Goal: Navigation & Orientation: Find specific page/section

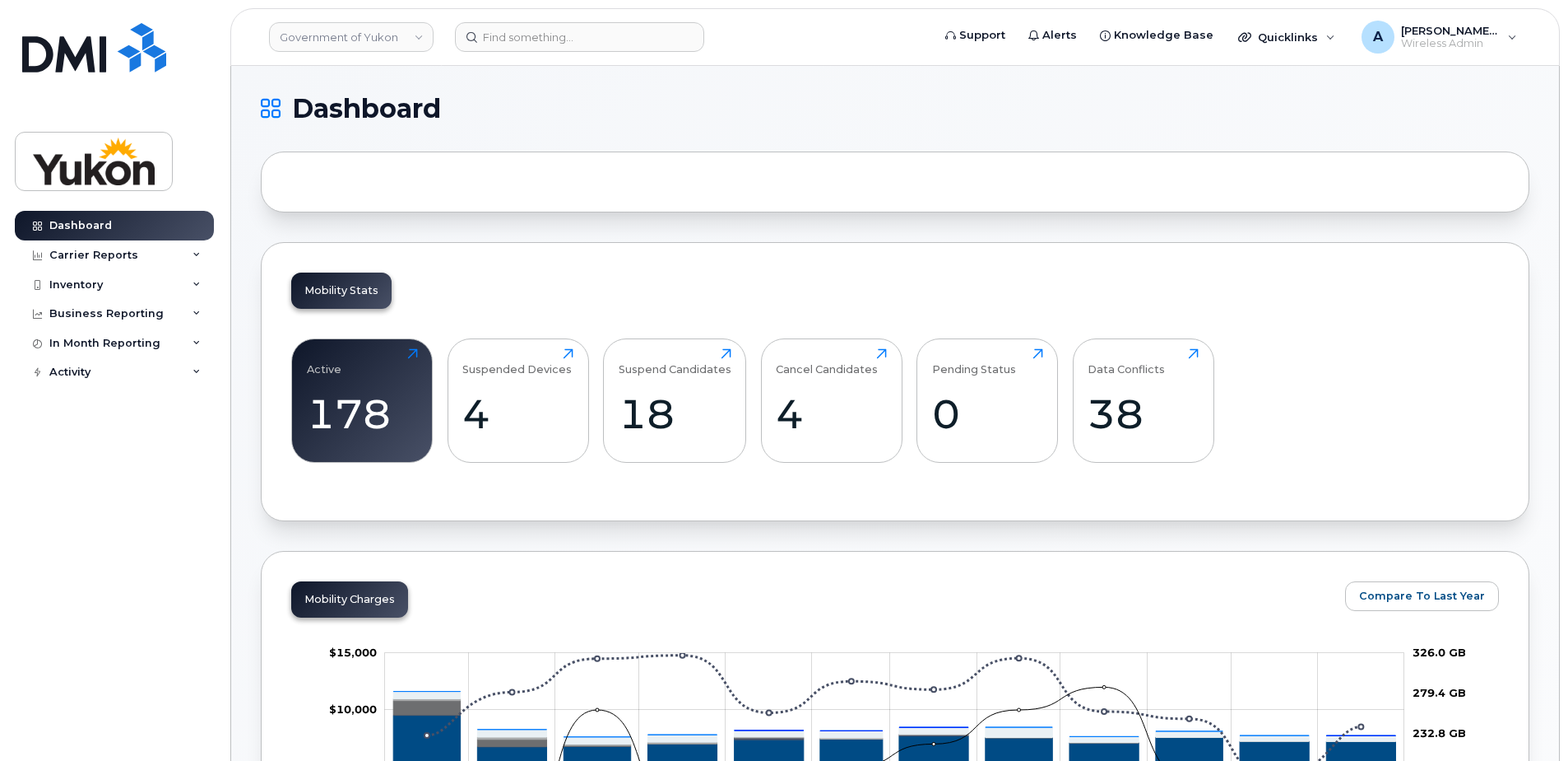
click at [372, 183] on div at bounding box center [895, 181] width 1269 height 61
click at [326, 171] on div at bounding box center [895, 181] width 1269 height 61
click at [321, 39] on link "Government of Yukon" at bounding box center [352, 37] width 164 height 30
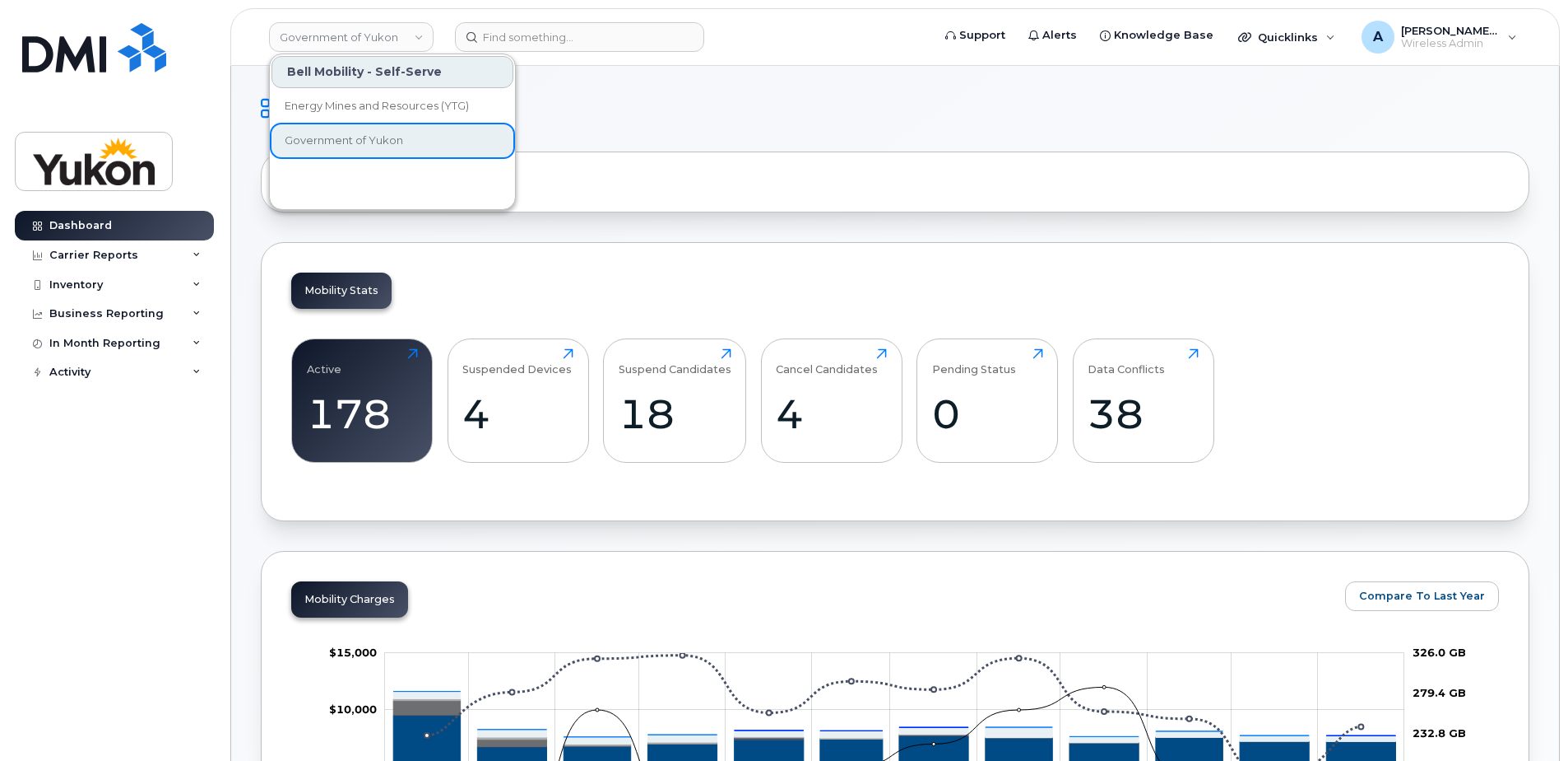
drag, startPoint x: 671, startPoint y: 133, endPoint x: 457, endPoint y: 173, distance: 217.7
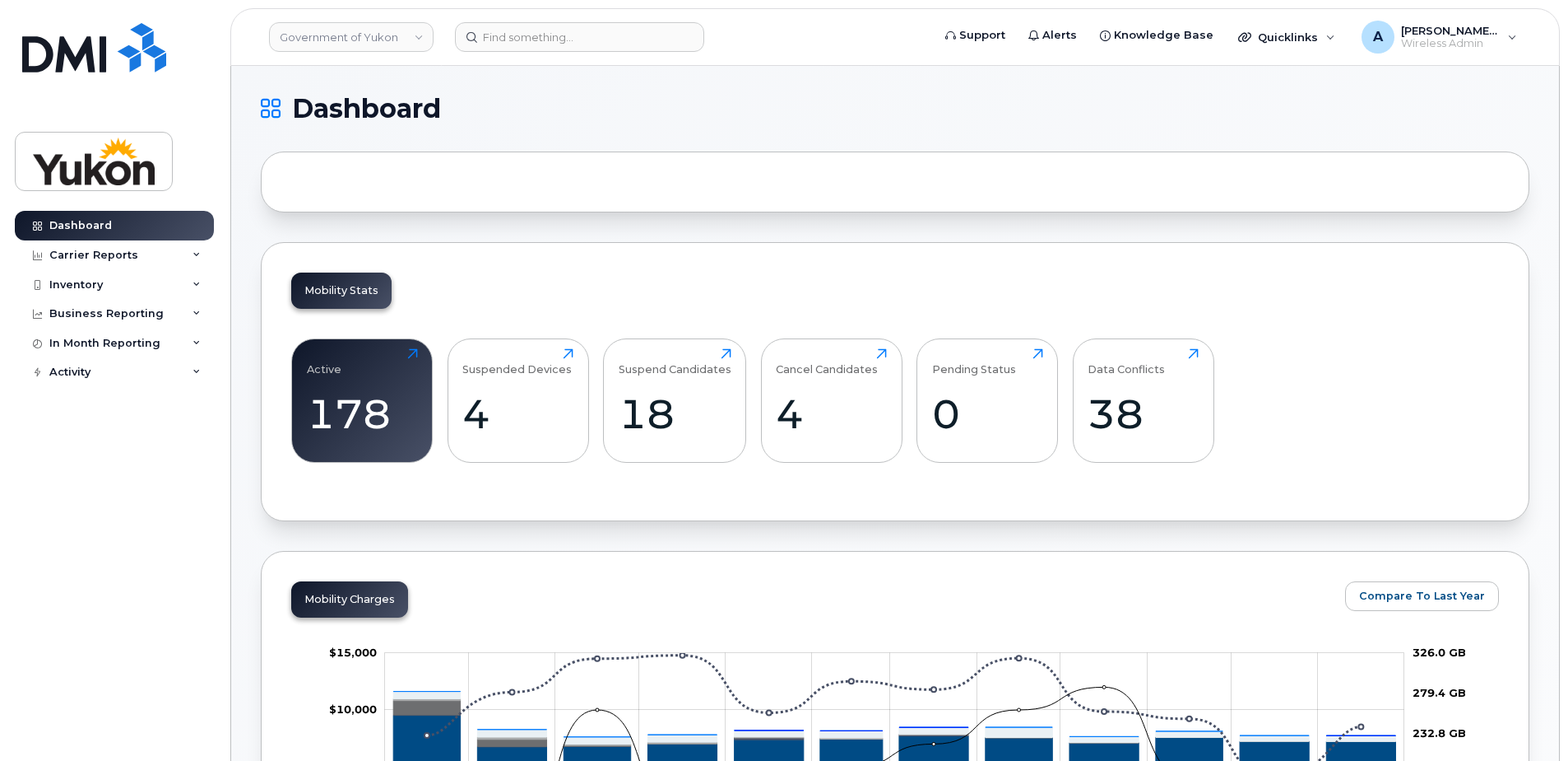
click at [451, 174] on div at bounding box center [895, 181] width 1269 height 61
click at [98, 255] on div "Carrier Reports" at bounding box center [94, 255] width 89 height 13
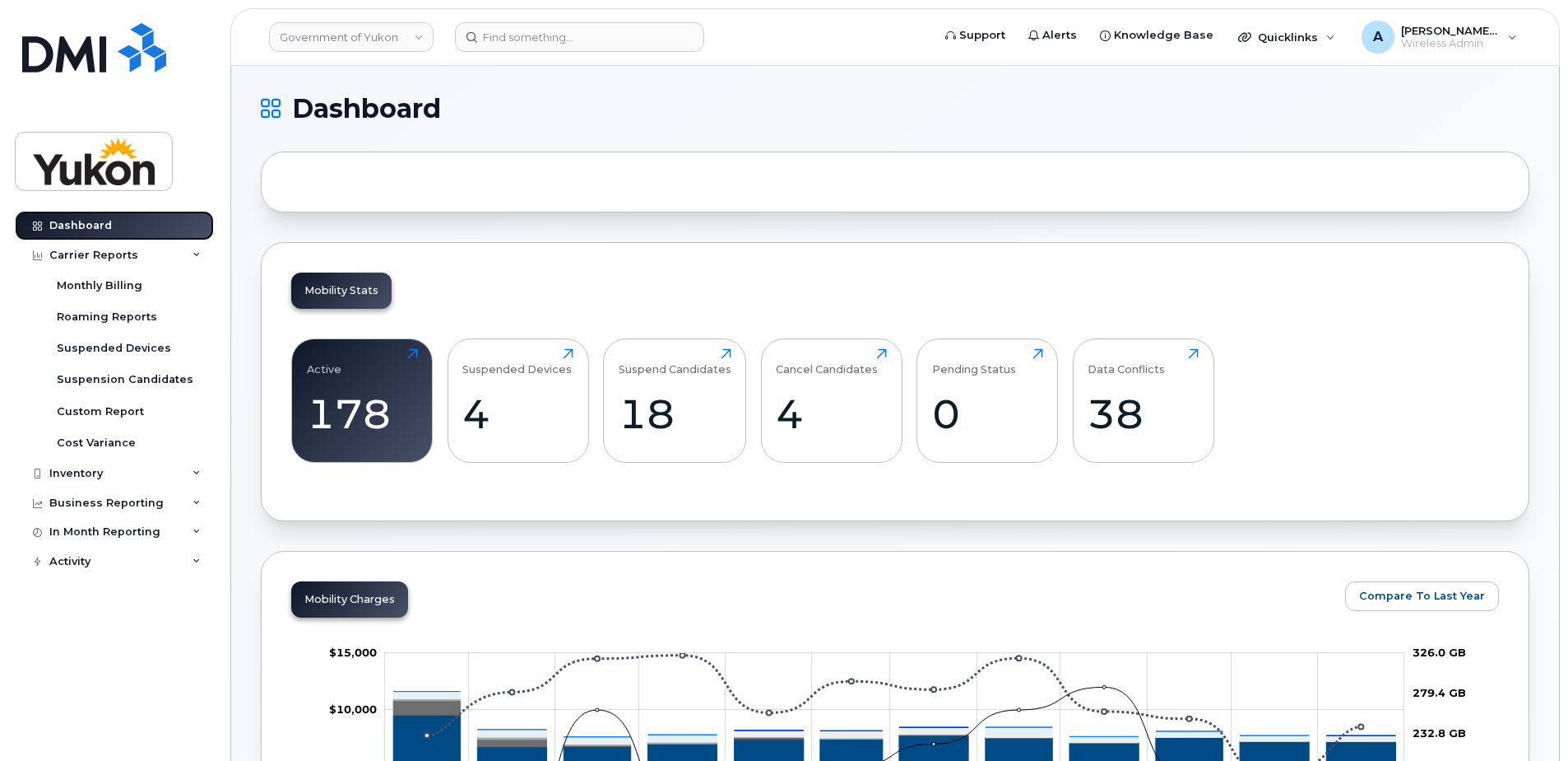
click at [105, 231] on div "Dashboard" at bounding box center [80, 225] width 63 height 13
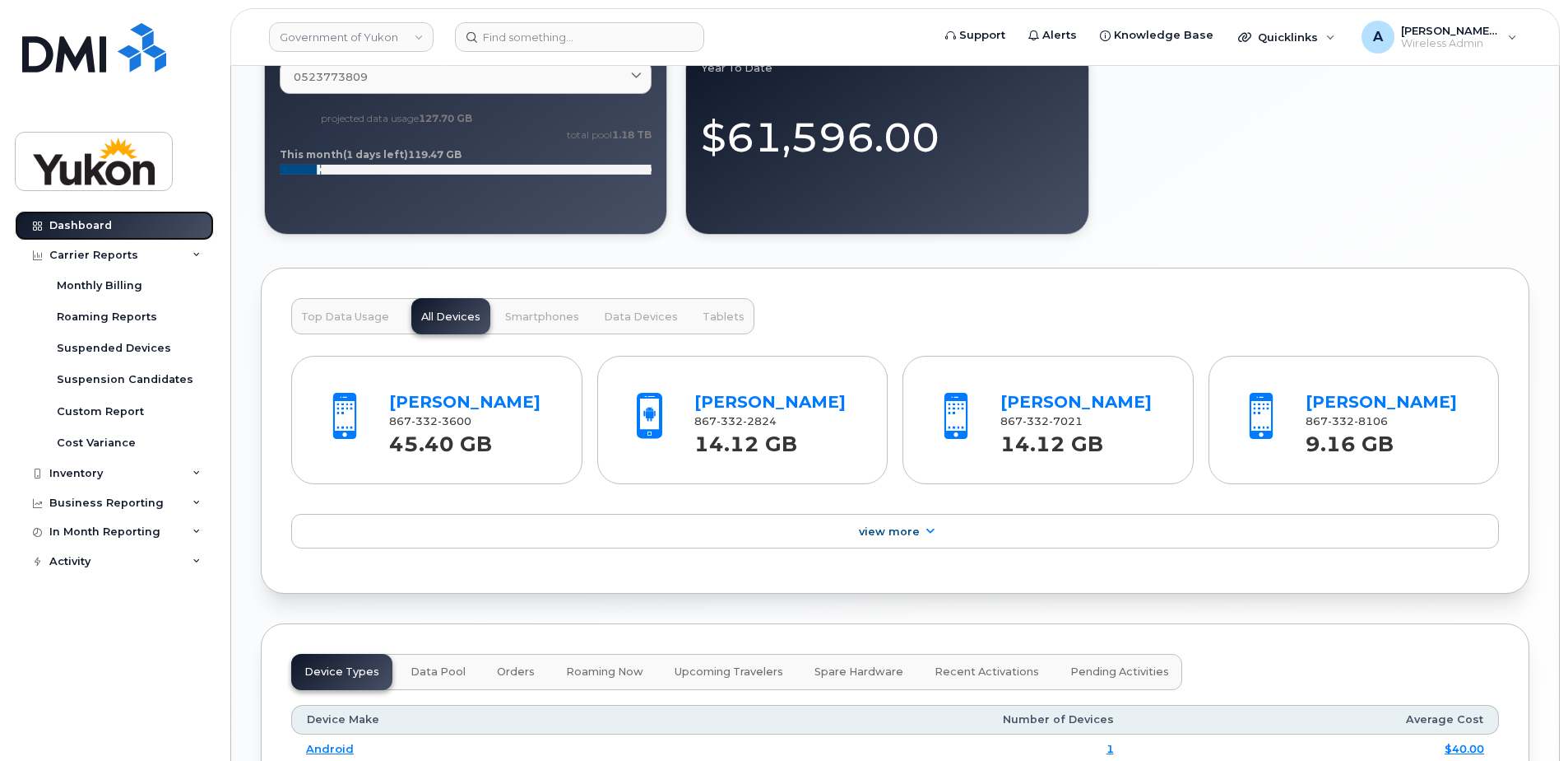
scroll to position [1235, 0]
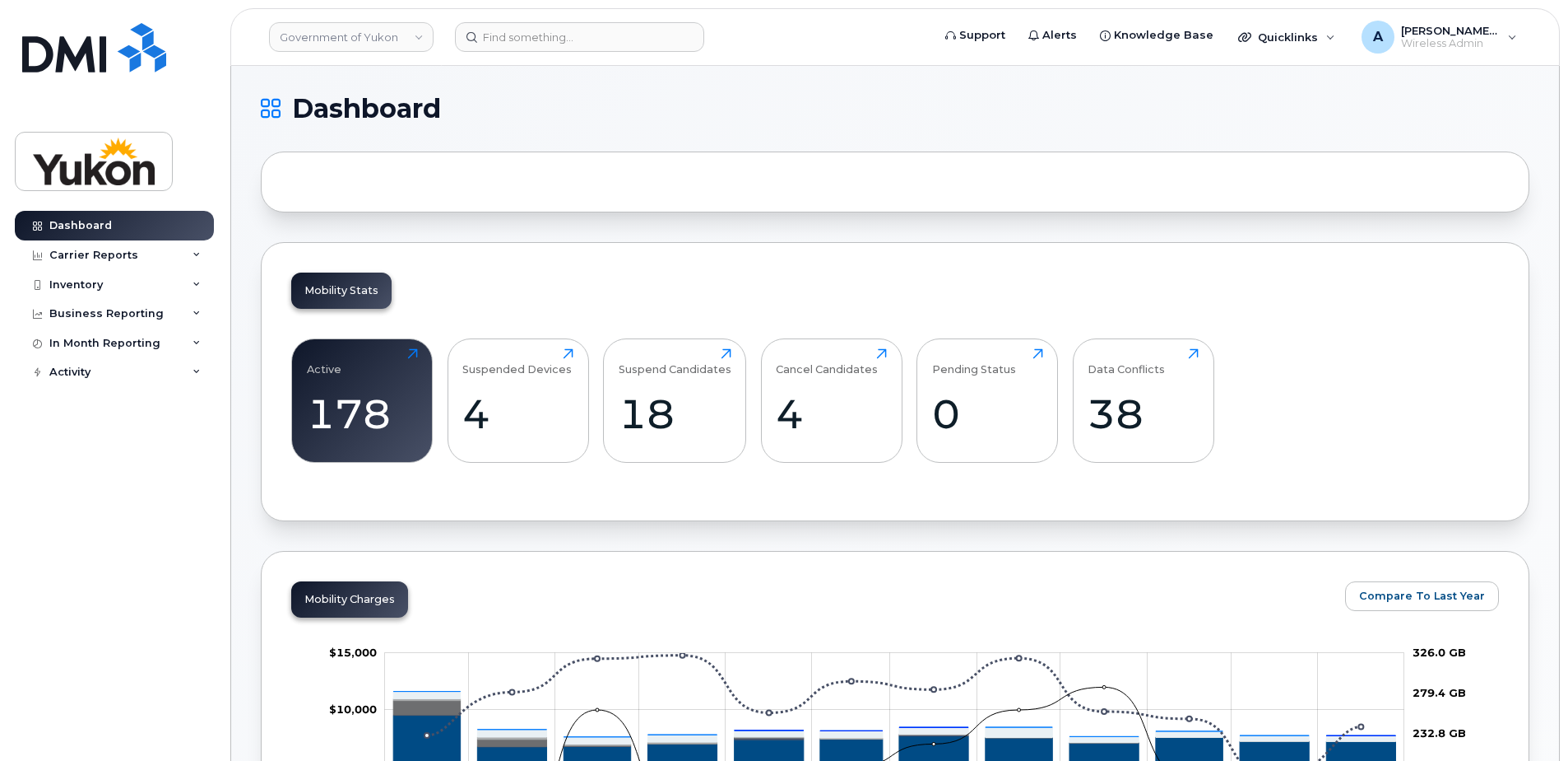
click at [380, 191] on div at bounding box center [895, 181] width 1269 height 61
